Goal: Navigation & Orientation: Find specific page/section

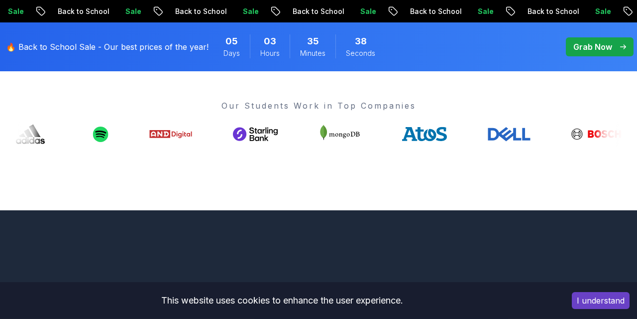
scroll to position [386, 0]
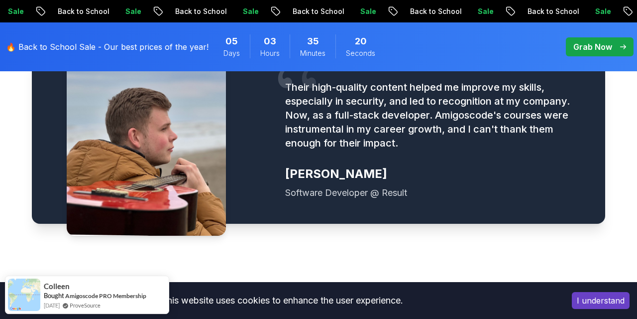
scroll to position [1492, 0]
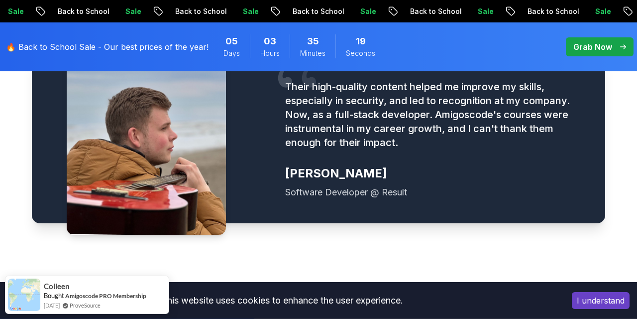
click at [96, 43] on p "🔥 Back to School Sale - Our best prices of the year!" at bounding box center [107, 47] width 203 height 12
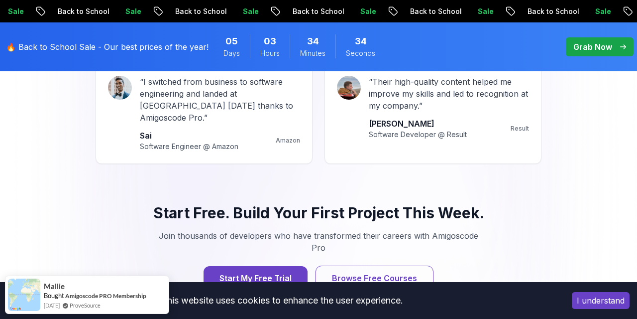
scroll to position [1314, 0]
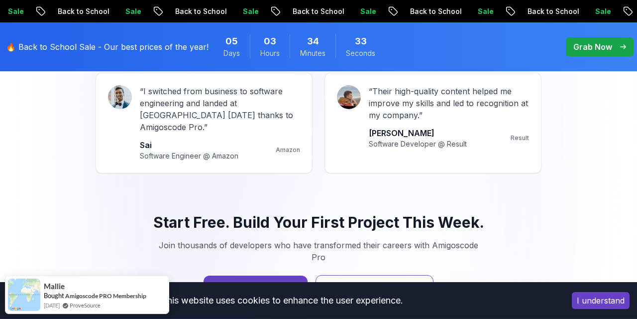
click at [599, 51] on p "Grab Now" at bounding box center [593, 47] width 39 height 12
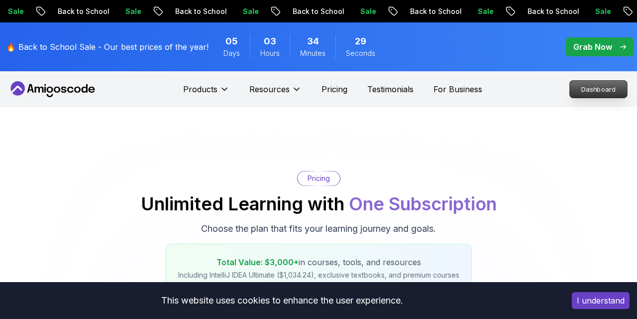
click at [592, 91] on p "Dashboard" at bounding box center [598, 89] width 57 height 17
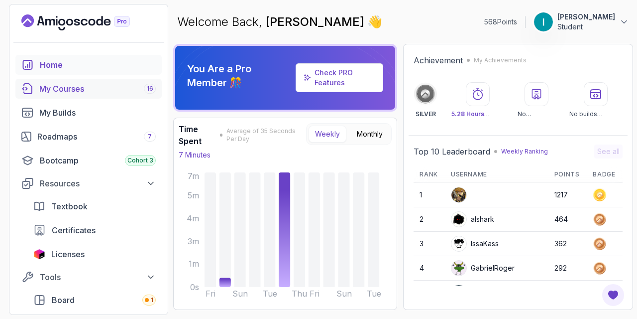
click at [78, 87] on div "My Courses 16" at bounding box center [97, 89] width 117 height 12
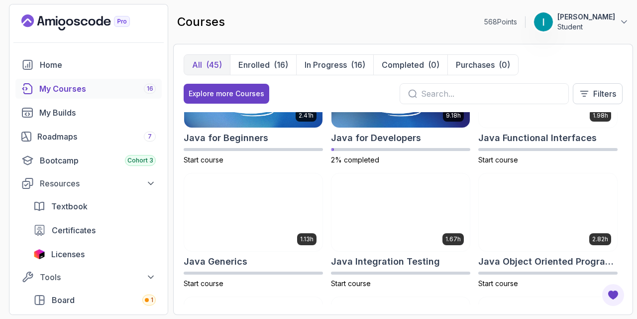
scroll to position [680, 0]
